Goal: Task Accomplishment & Management: Use online tool/utility

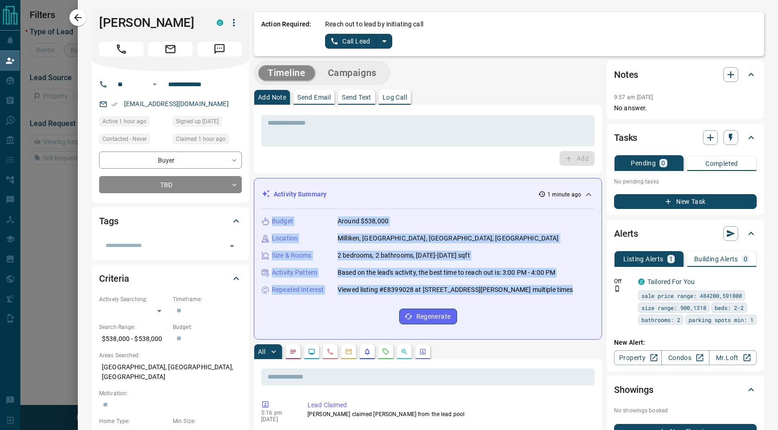
scroll to position [56, 580]
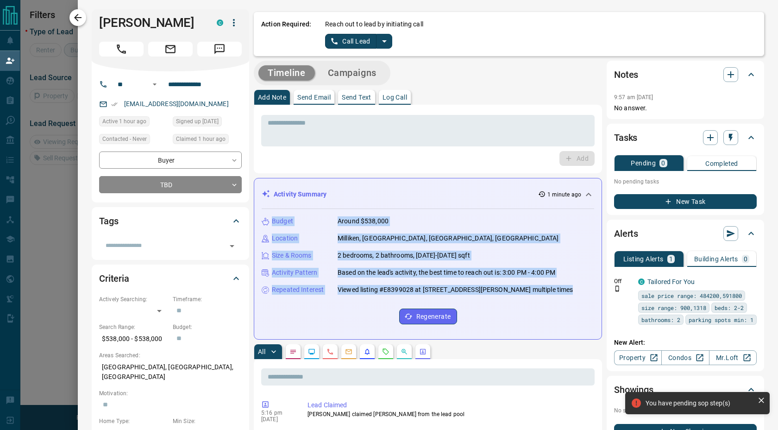
click at [81, 19] on icon "button" at bounding box center [77, 17] width 11 height 11
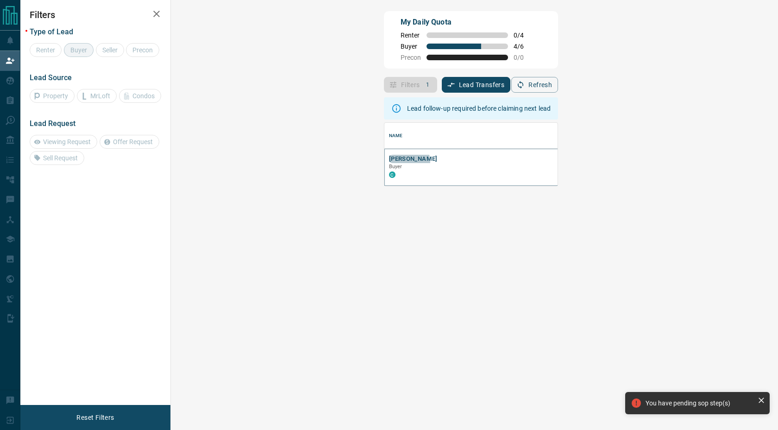
click at [389, 162] on button "[PERSON_NAME]" at bounding box center [413, 159] width 49 height 9
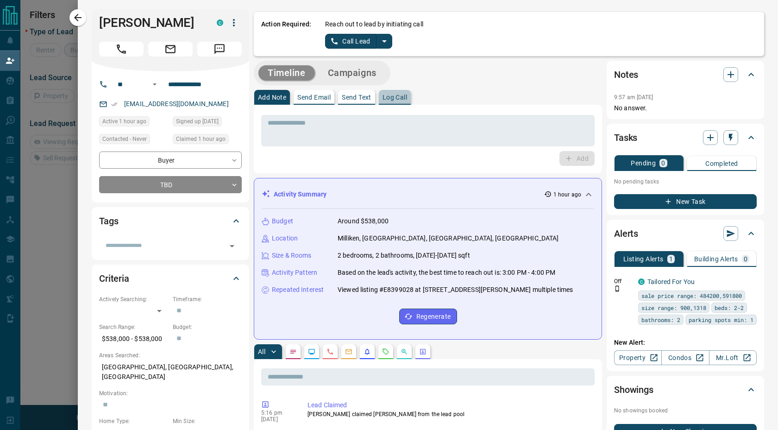
click at [382, 95] on button "Log Call" at bounding box center [395, 97] width 32 height 15
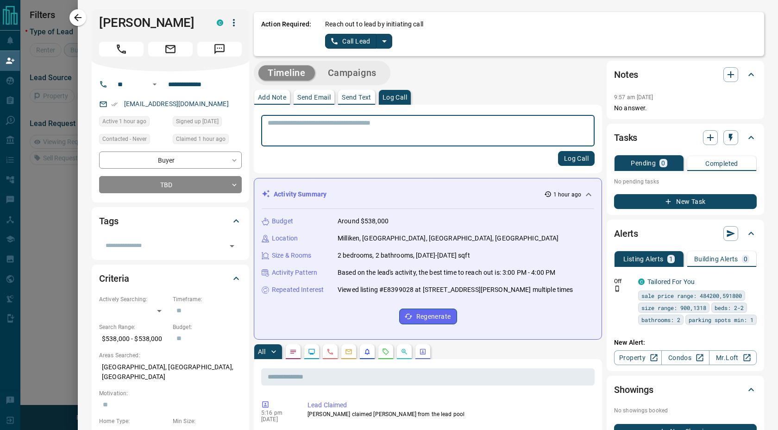
click at [385, 121] on textarea at bounding box center [428, 131] width 321 height 24
type textarea "**********"
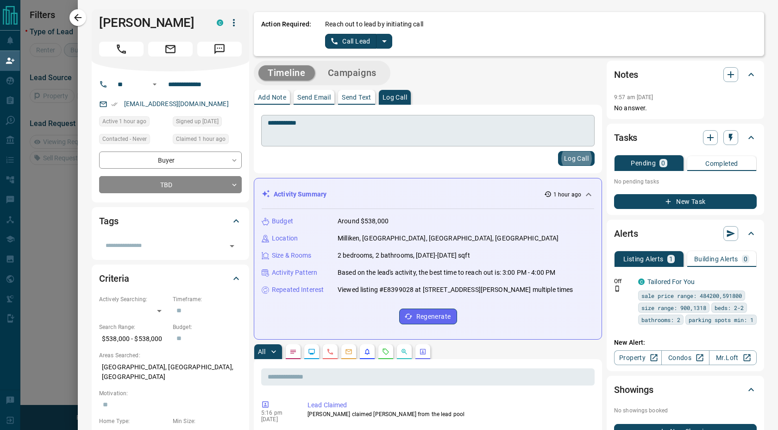
click at [558, 151] on button "Log Call" at bounding box center [576, 158] width 37 height 15
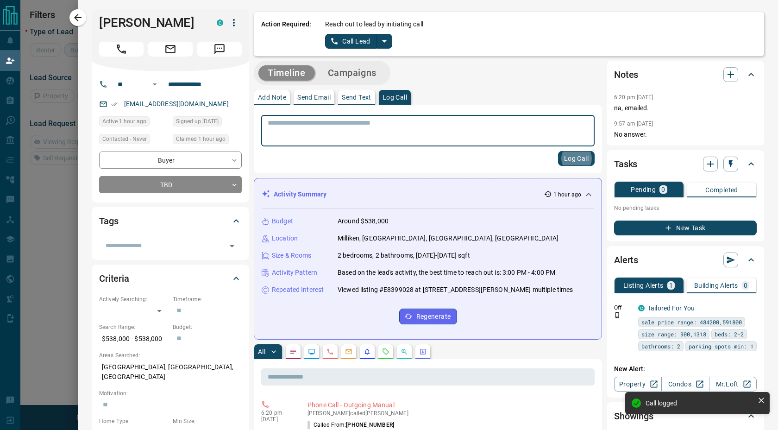
click at [81, 25] on button "button" at bounding box center [77, 17] width 17 height 17
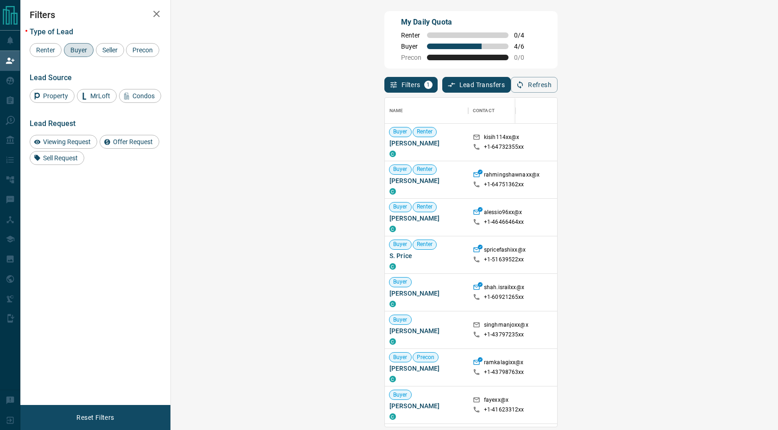
scroll to position [322, 580]
click at [558, 80] on button "Refresh" at bounding box center [534, 85] width 47 height 16
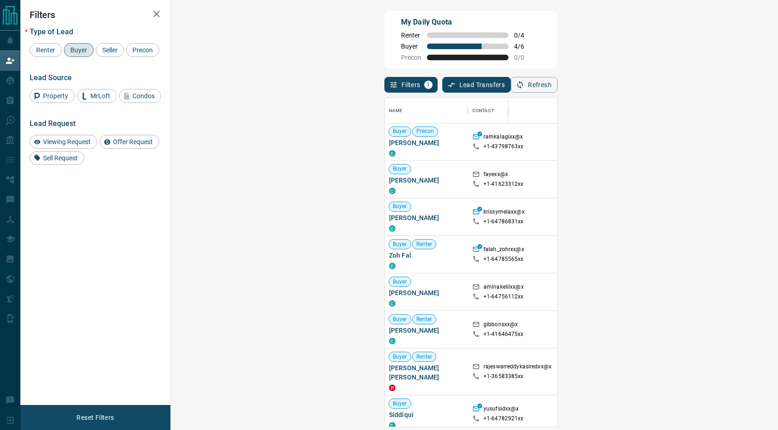
scroll to position [0, 0]
